Goal: Information Seeking & Learning: Learn about a topic

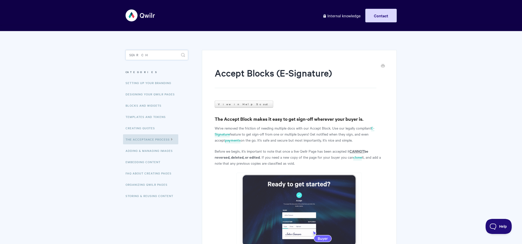
click at [146, 51] on input "Search" at bounding box center [156, 55] width 62 height 10
type input "archive"
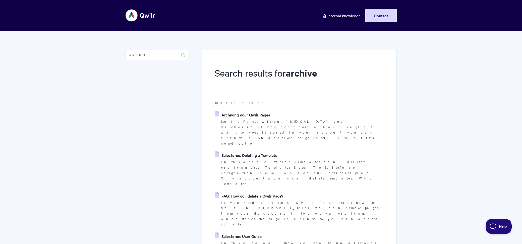
click at [259, 112] on link "Archiving your Qwilr Pages" at bounding box center [242, 115] width 55 height 8
